Goal: Feedback & Contribution: Leave review/rating

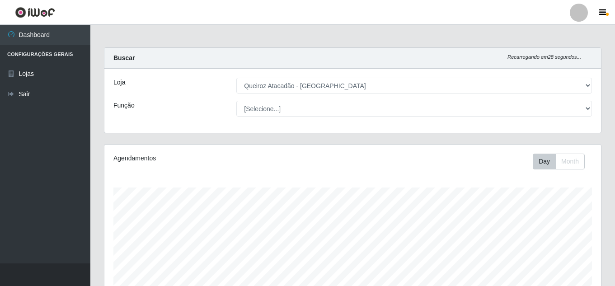
select select "225"
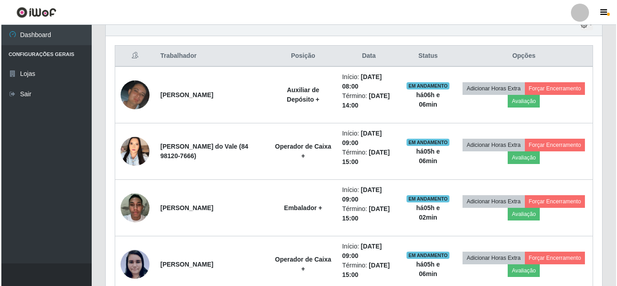
scroll to position [316, 0]
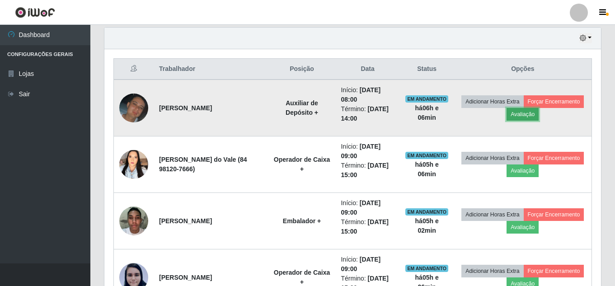
click at [538, 115] on button "Avaliação" at bounding box center [522, 114] width 32 height 13
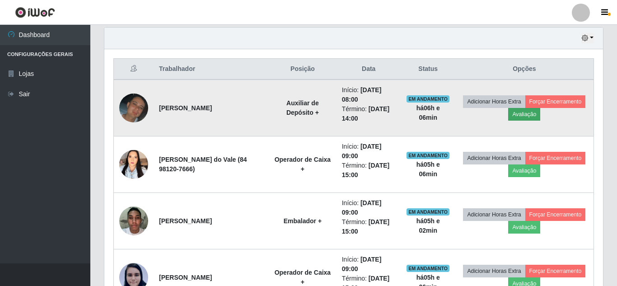
scroll to position [187, 492]
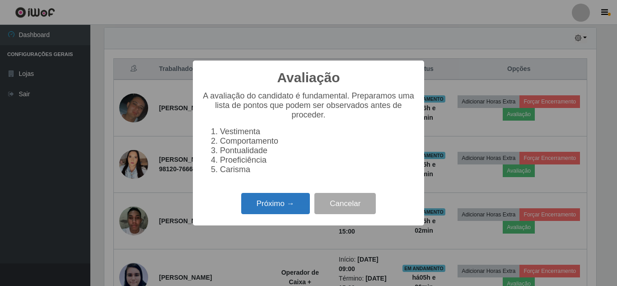
click at [289, 205] on button "Próximo →" at bounding box center [275, 203] width 69 height 21
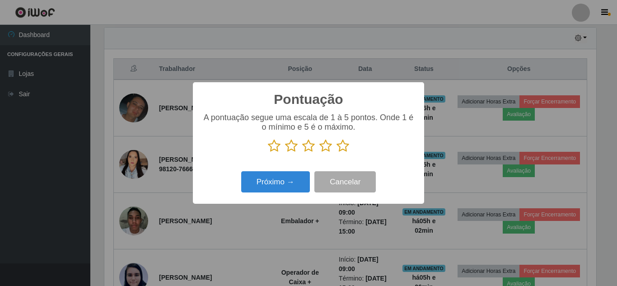
click at [347, 148] on icon at bounding box center [342, 146] width 13 height 14
click at [336, 153] on input "radio" at bounding box center [336, 153] width 0 height 0
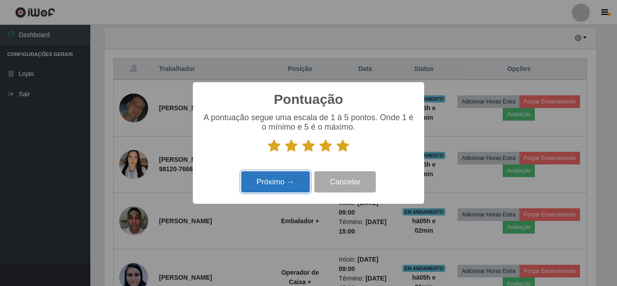
click at [288, 186] on button "Próximo →" at bounding box center [275, 181] width 69 height 21
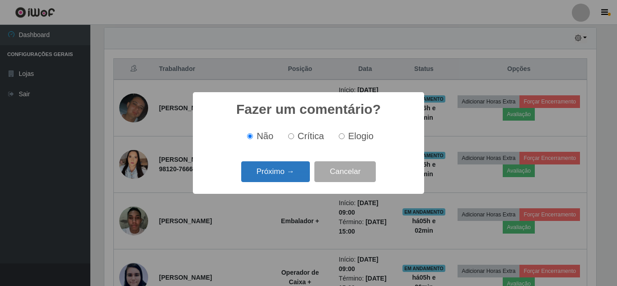
click at [289, 176] on button "Próximo →" at bounding box center [275, 171] width 69 height 21
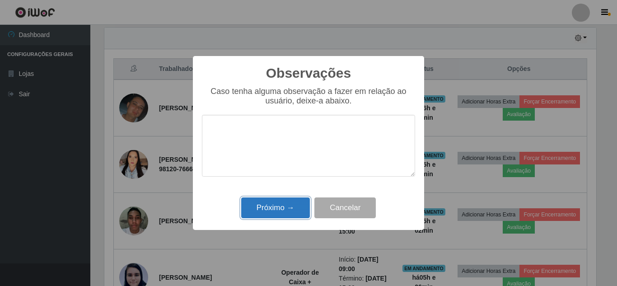
click at [276, 209] on button "Próximo →" at bounding box center [275, 207] width 69 height 21
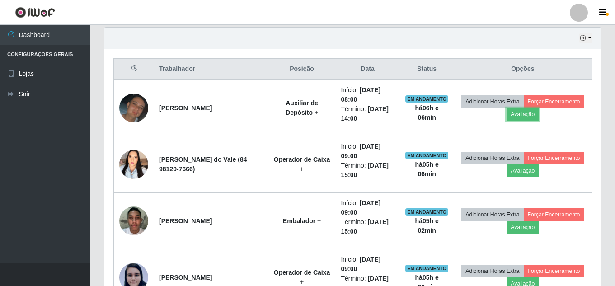
scroll to position [187, 496]
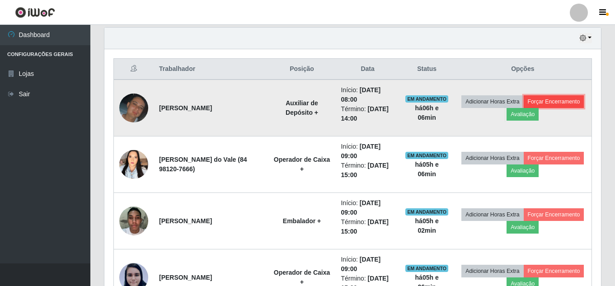
click at [523, 108] on button "Forçar Encerramento" at bounding box center [553, 101] width 61 height 13
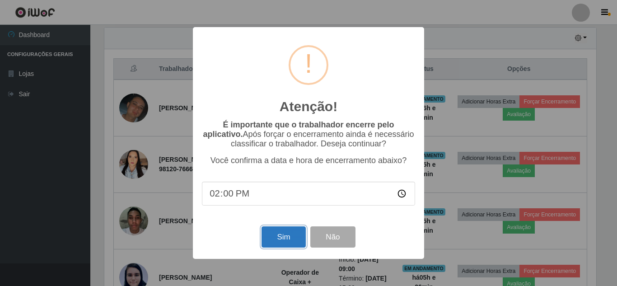
click at [281, 239] on button "Sim" at bounding box center [283, 236] width 44 height 21
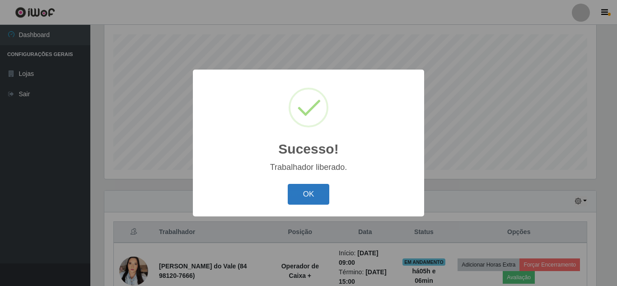
click at [312, 195] on button "OK" at bounding box center [309, 194] width 42 height 21
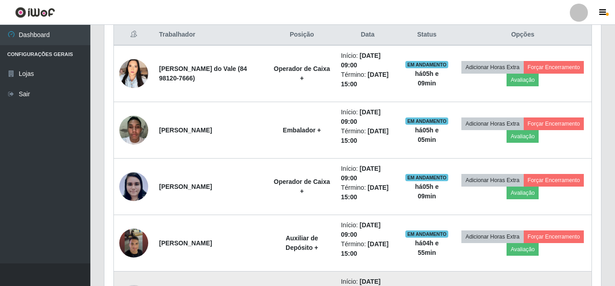
scroll to position [311, 0]
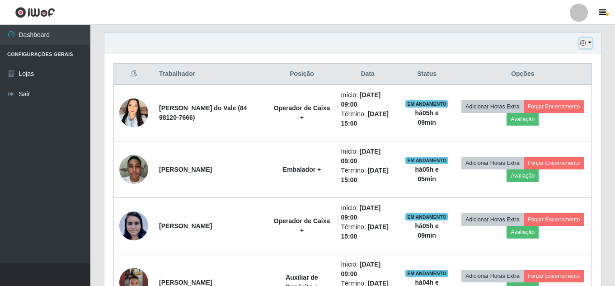
click at [580, 45] on icon "button" at bounding box center [582, 43] width 6 height 6
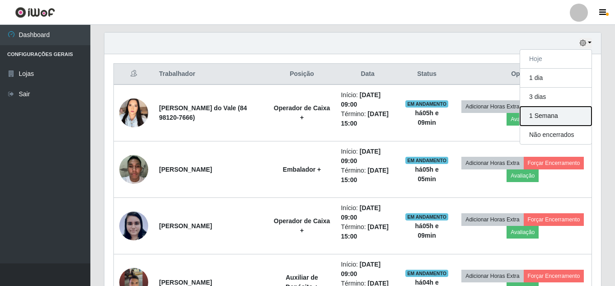
click at [558, 113] on button "1 Semana" at bounding box center [555, 116] width 71 height 19
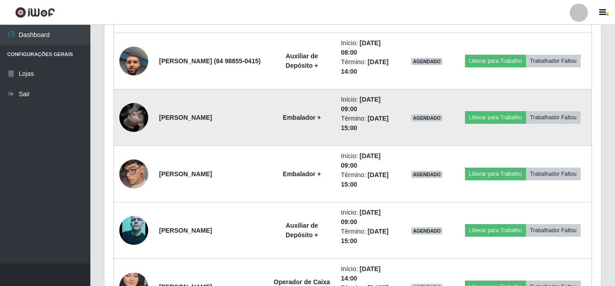
scroll to position [898, 0]
